Goal: Check status: Check status

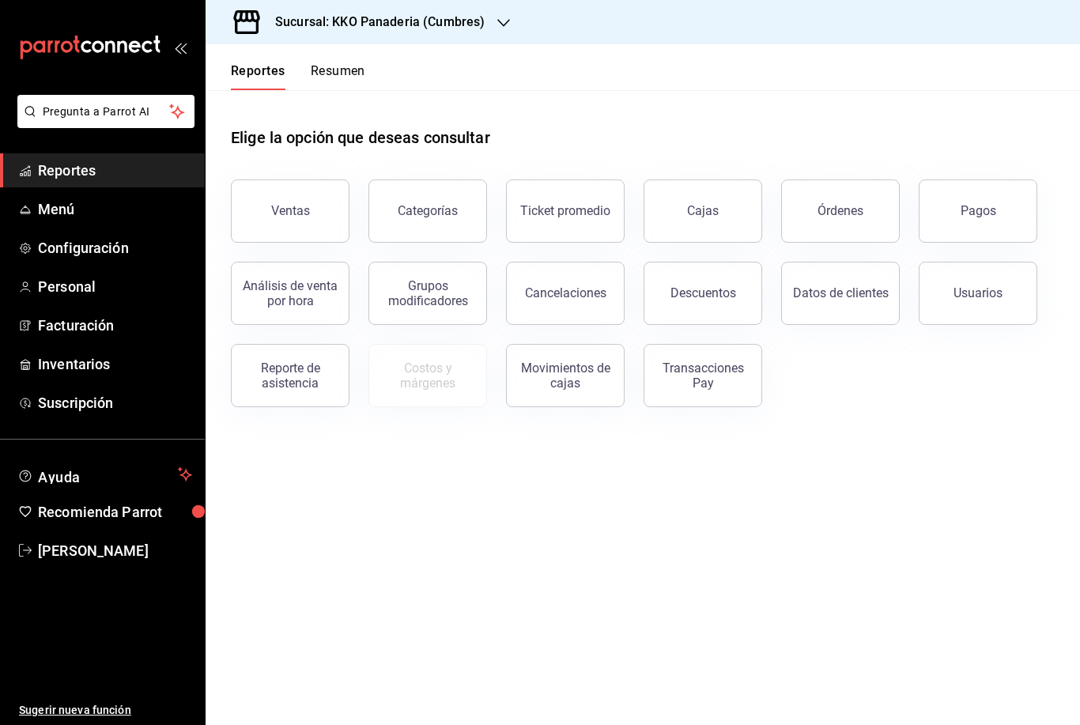
click at [339, 74] on button "Resumen" at bounding box center [338, 76] width 55 height 27
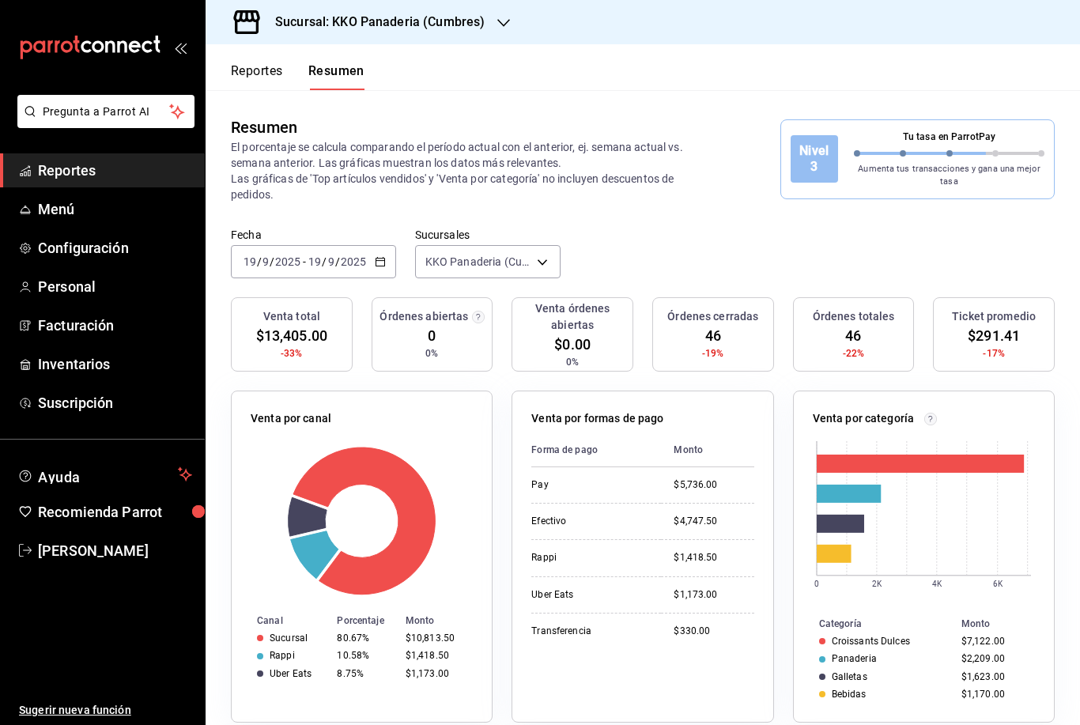
click at [274, 265] on input "2025" at bounding box center [287, 261] width 27 height 13
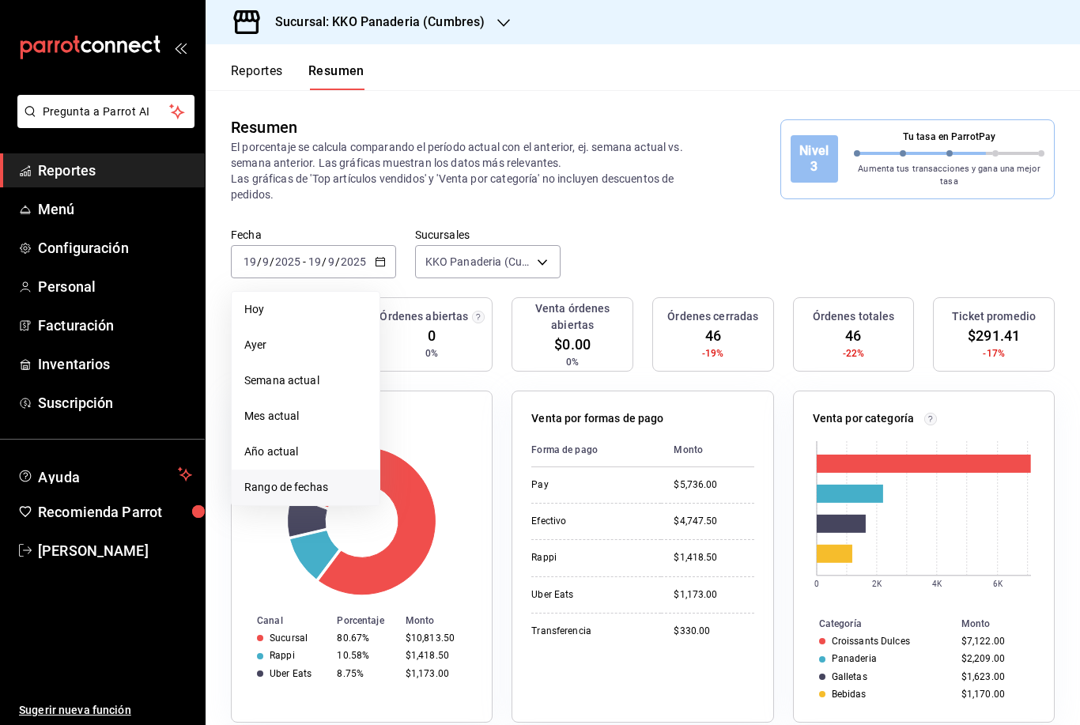
click at [240, 489] on li "Rango de fechas" at bounding box center [306, 488] width 148 height 36
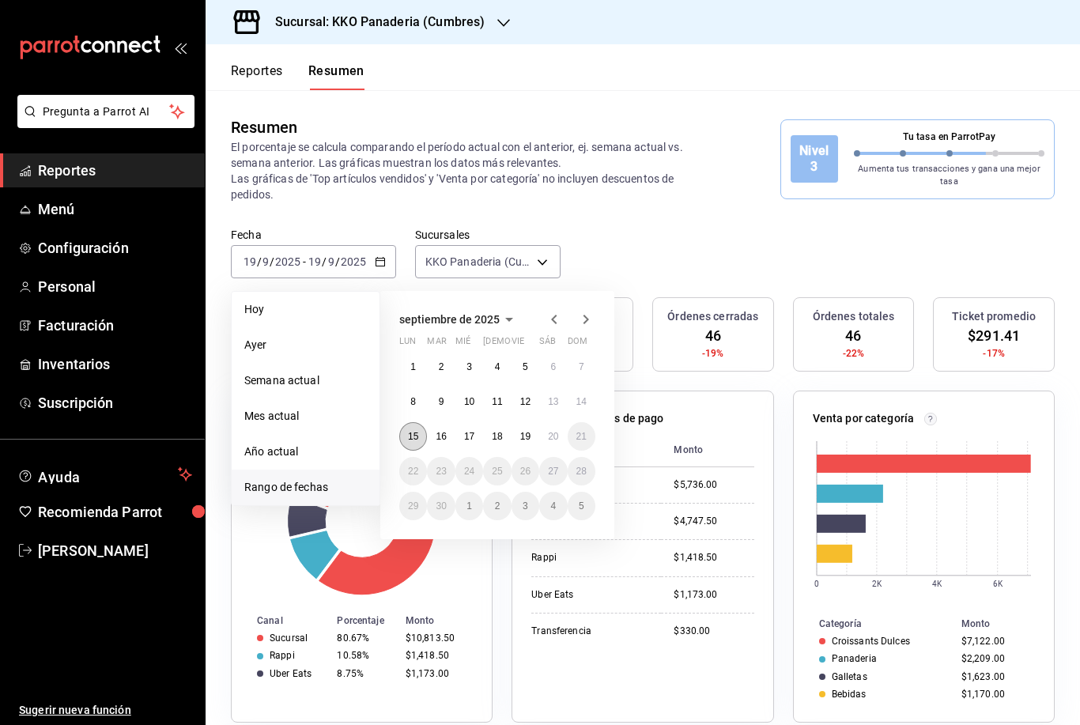
click at [412, 440] on abbr "15" at bounding box center [413, 436] width 10 height 11
click at [556, 439] on abbr "20" at bounding box center [553, 436] width 10 height 11
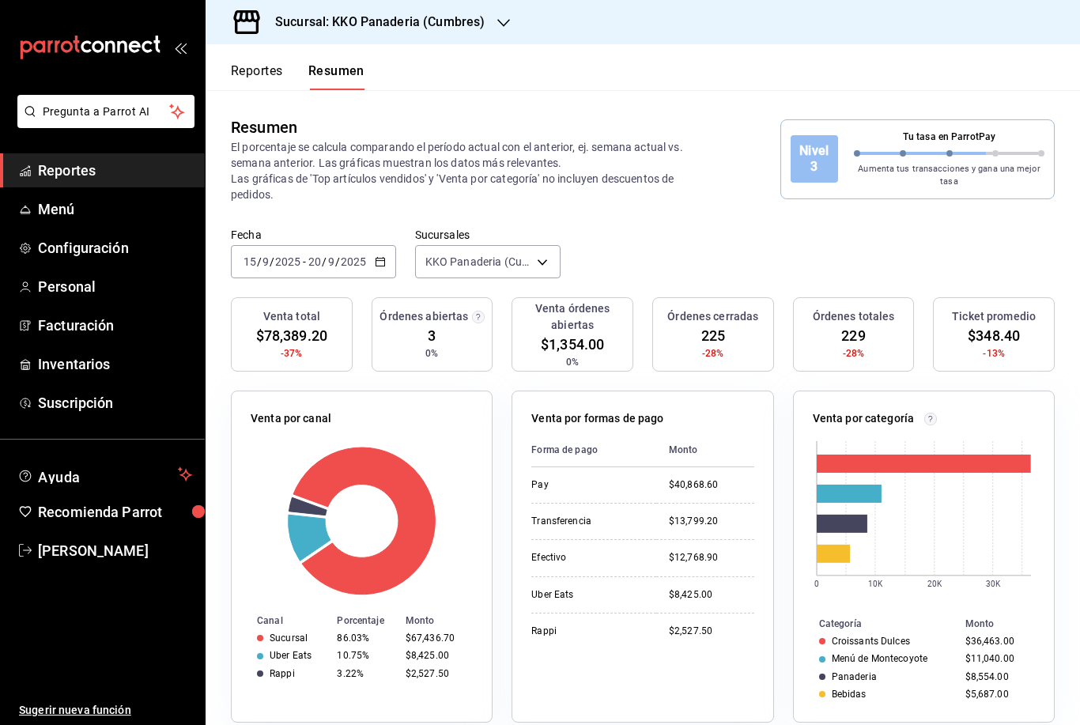
click at [379, 262] on icon "button" at bounding box center [380, 261] width 11 height 11
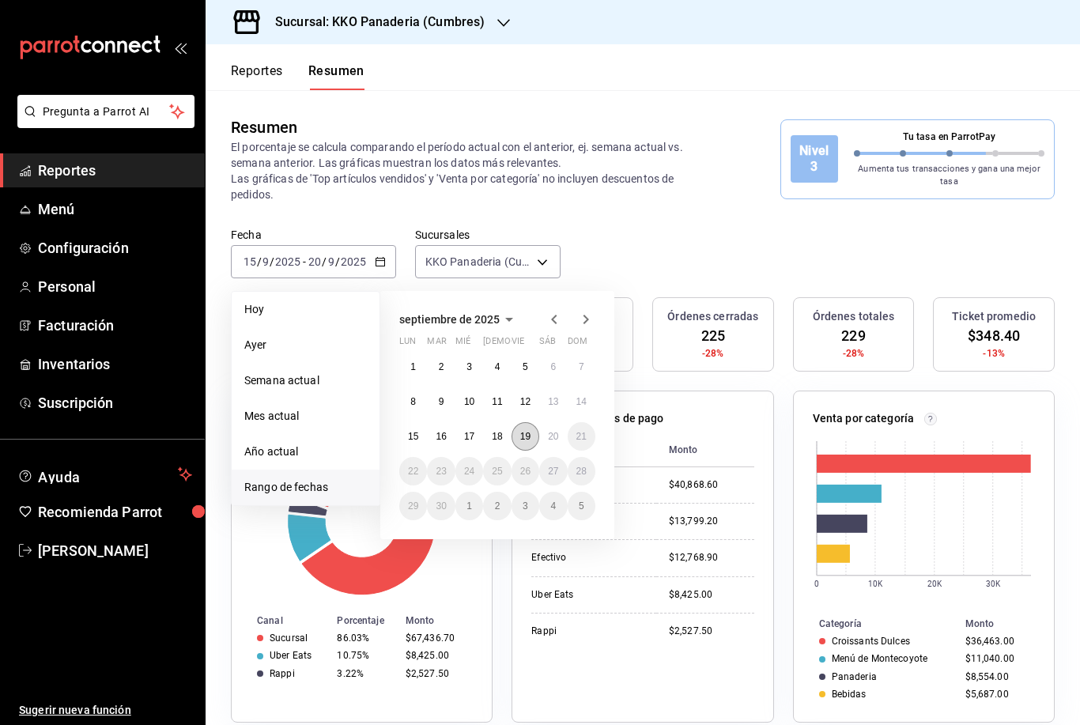
click at [528, 438] on abbr "19" at bounding box center [525, 436] width 10 height 11
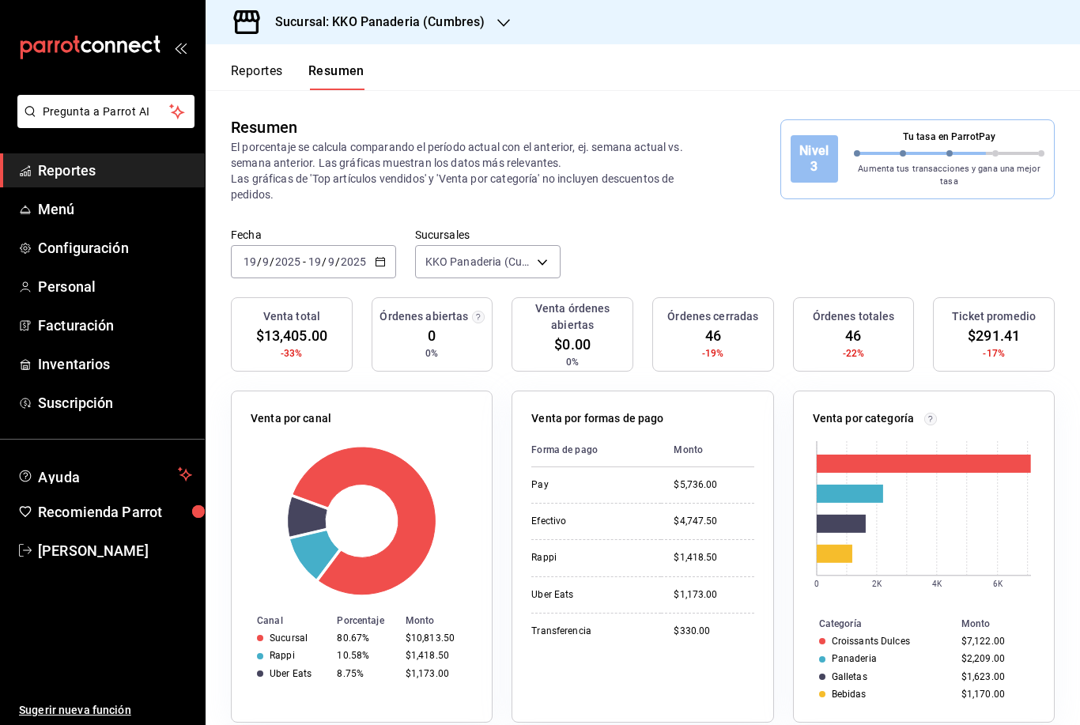
click at [361, 265] on input "2025" at bounding box center [353, 261] width 27 height 13
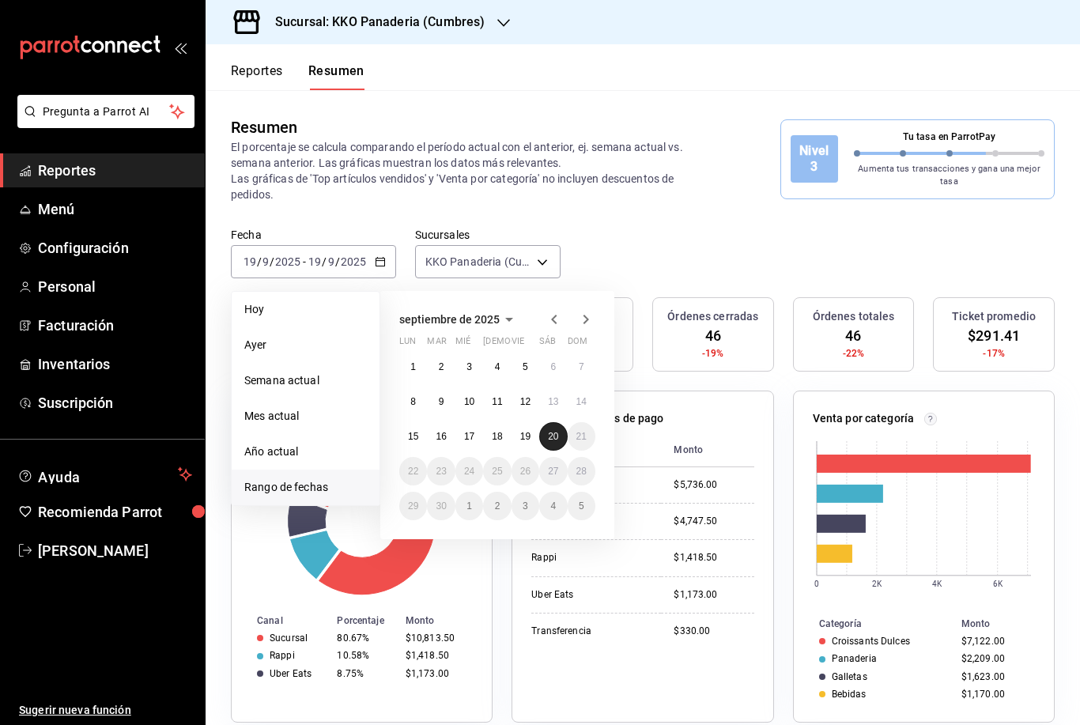
click at [561, 439] on button "20" at bounding box center [553, 436] width 28 height 28
